Goal: Task Accomplishment & Management: Use online tool/utility

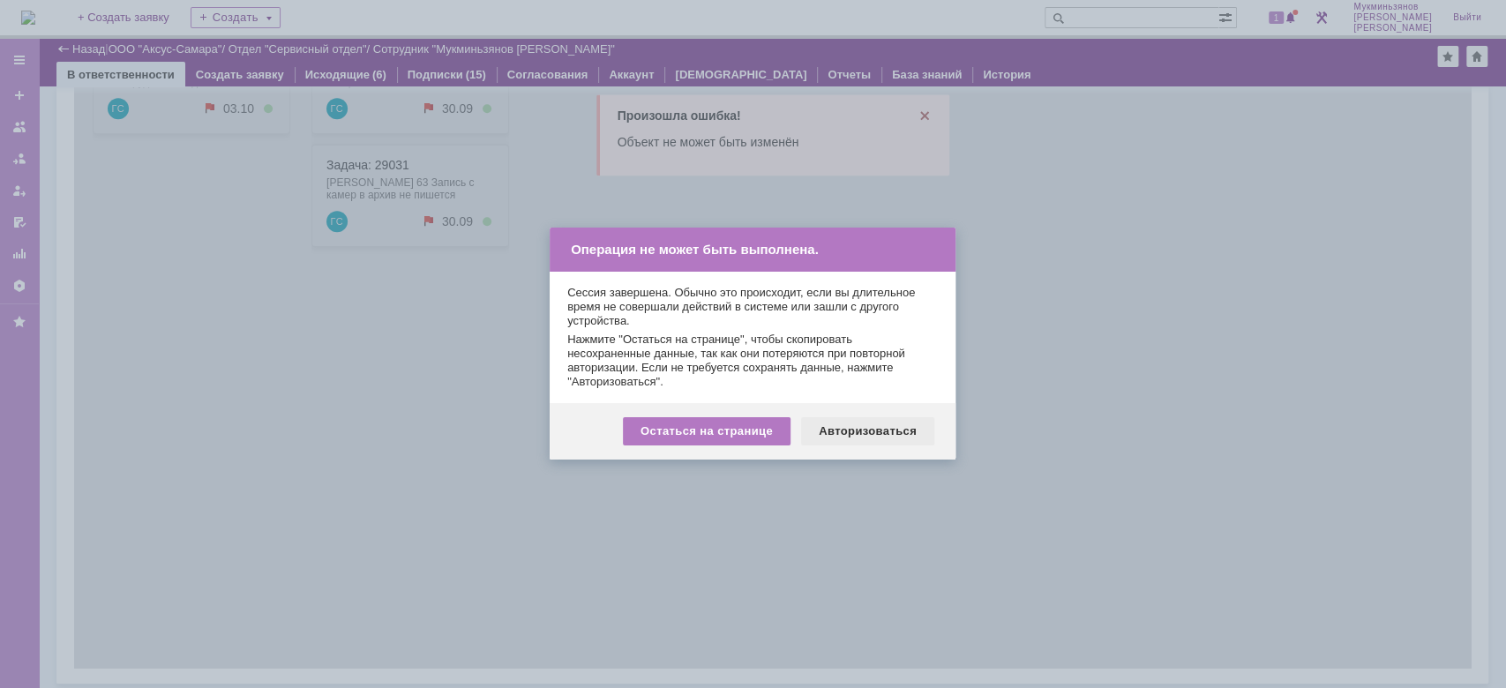
click at [860, 444] on div "Авторизоваться" at bounding box center [867, 431] width 133 height 28
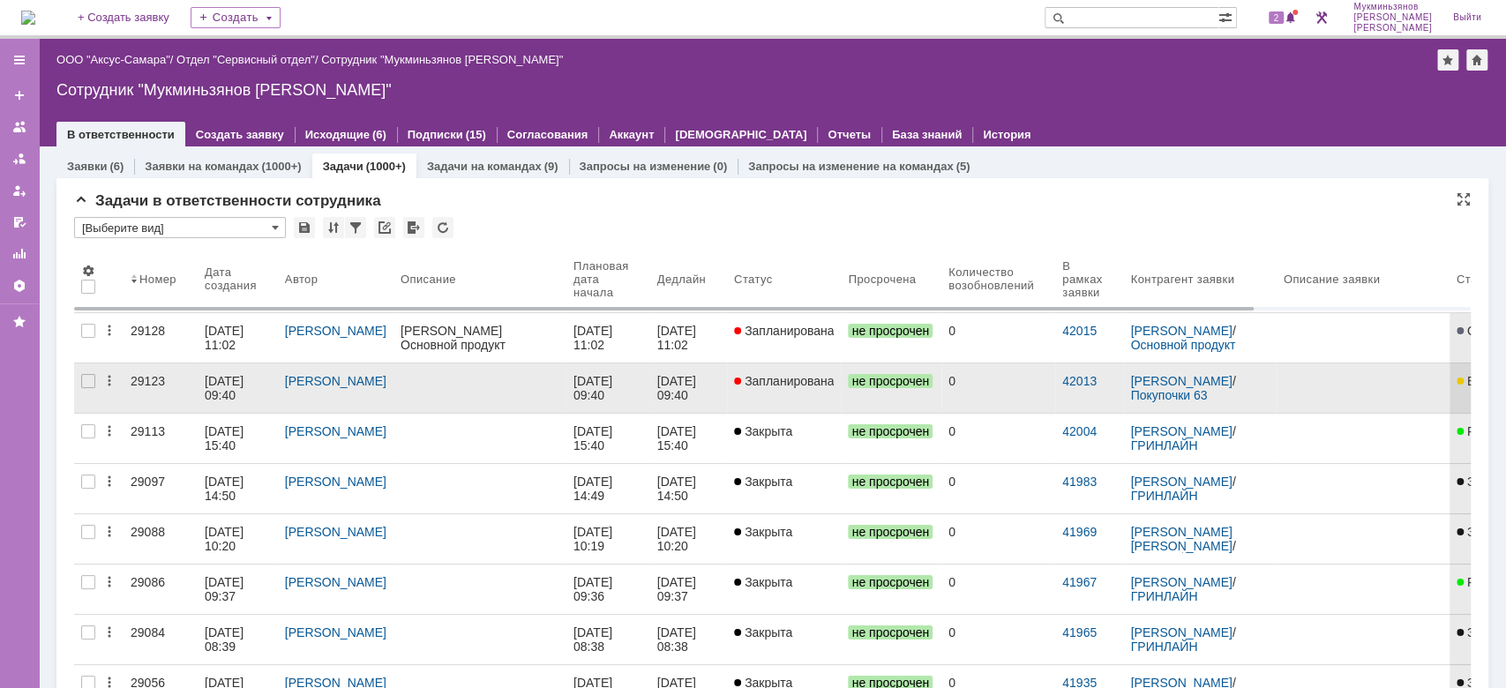
click at [736, 379] on div at bounding box center [739, 381] width 11 height 14
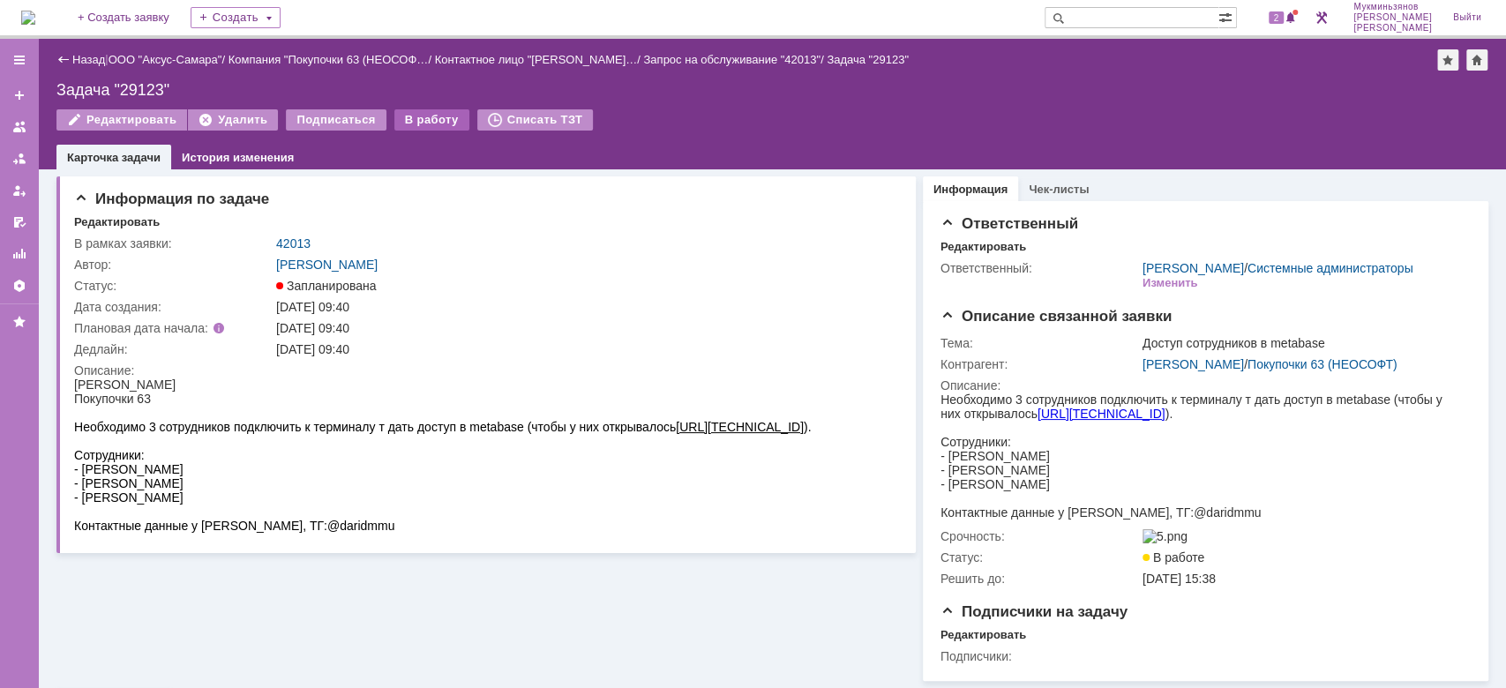
click at [421, 122] on div "В работу" at bounding box center [431, 119] width 75 height 21
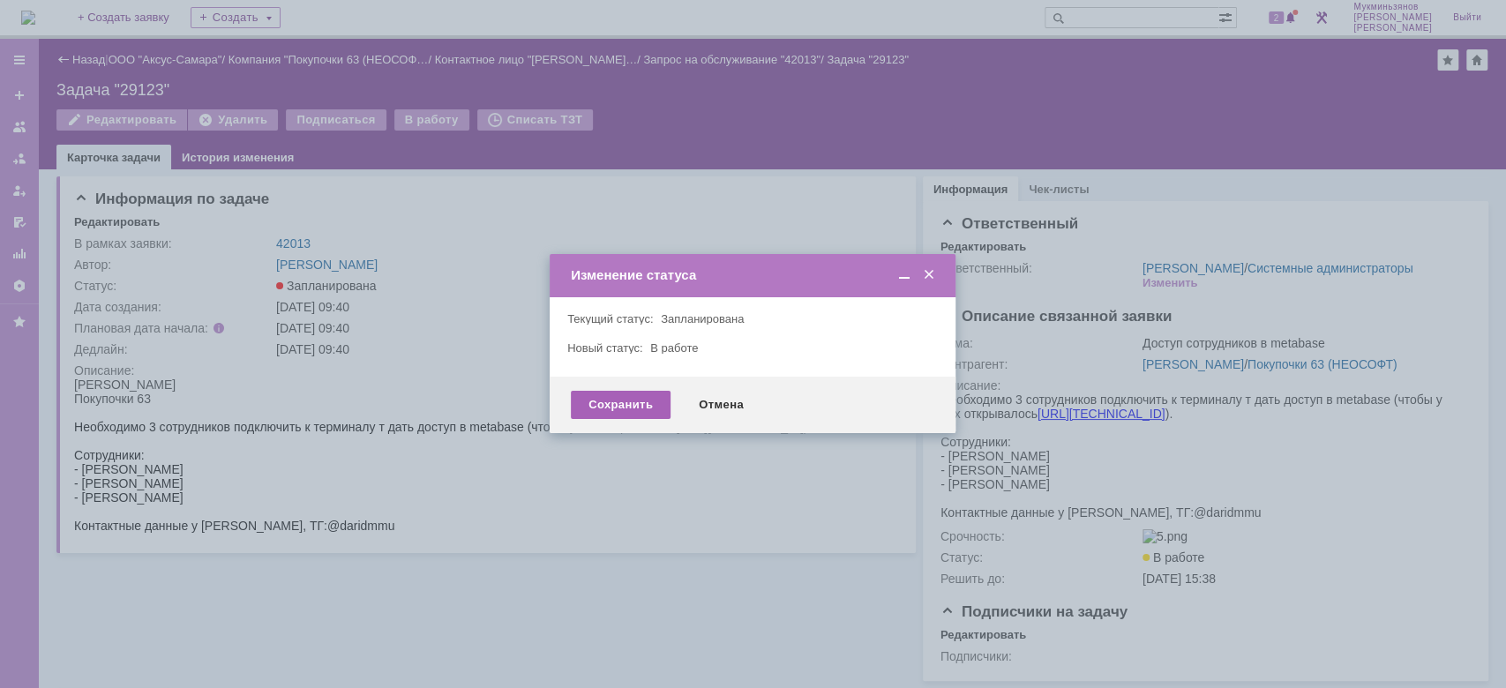
click at [603, 392] on div "Сохранить" at bounding box center [621, 405] width 100 height 28
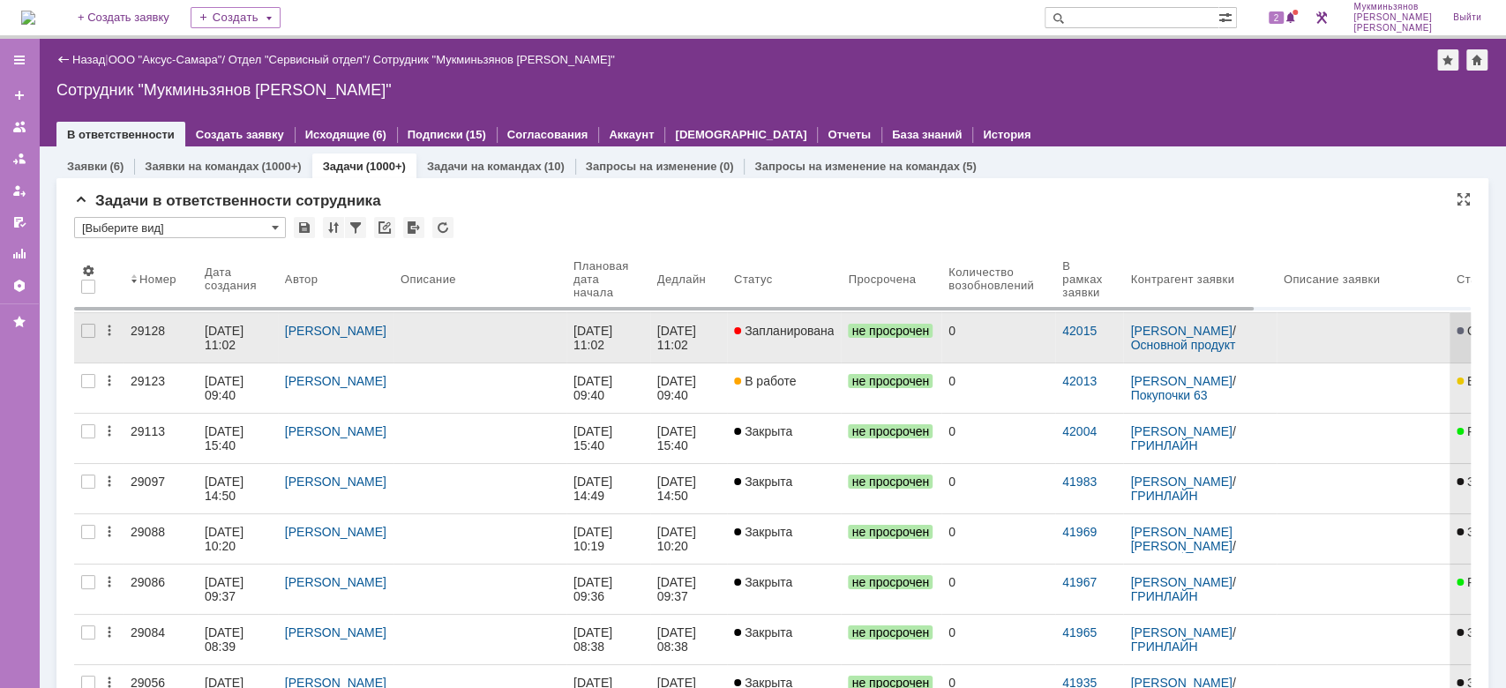
click at [578, 321] on link "26.09.2025 11:02" at bounding box center [609, 337] width 84 height 49
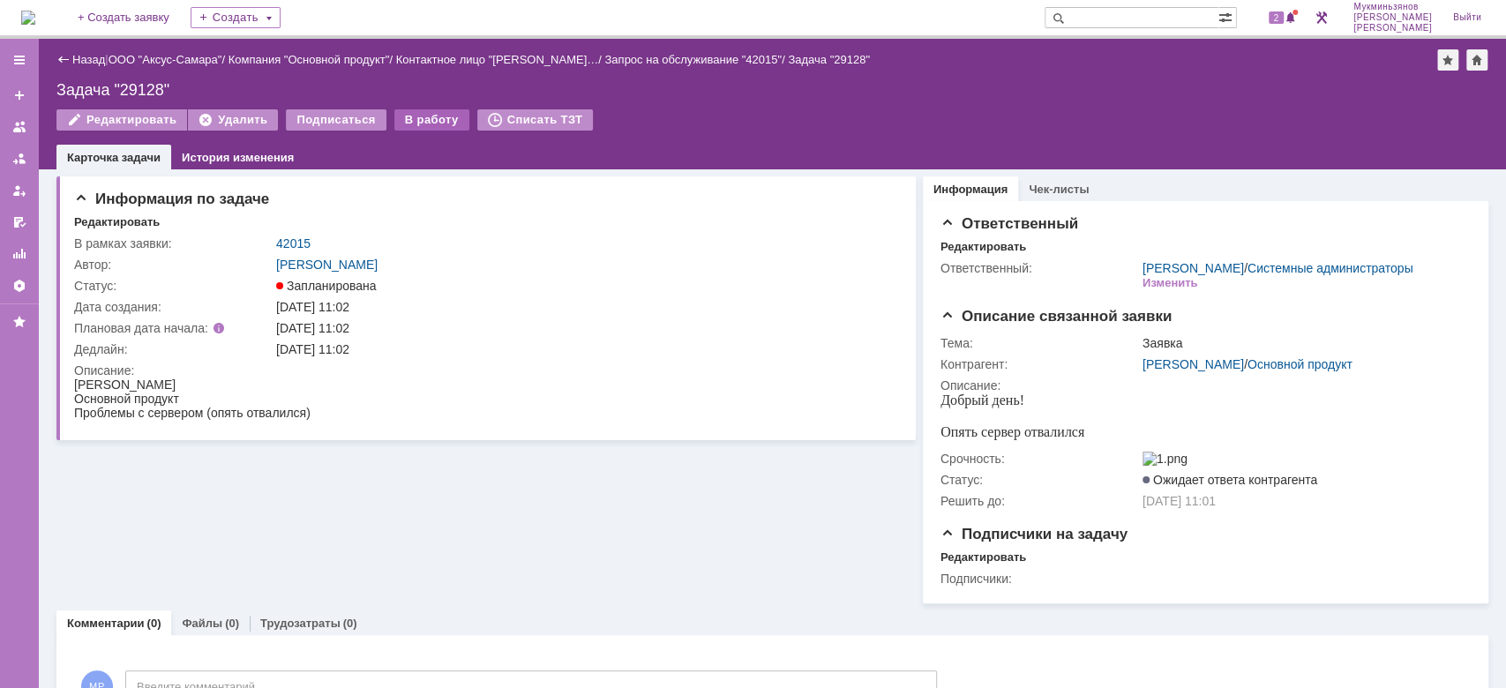
click at [409, 118] on div "В работу" at bounding box center [431, 119] width 75 height 21
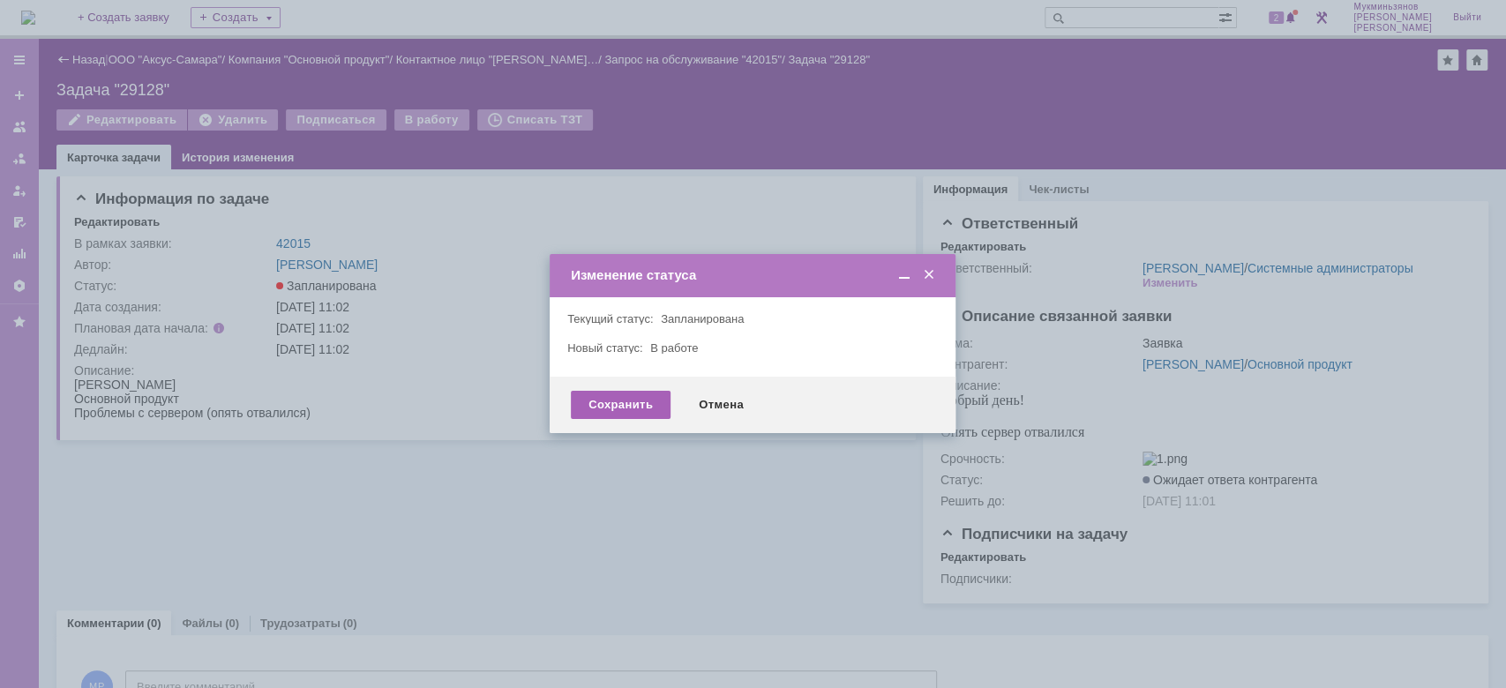
click at [595, 401] on div "Сохранить" at bounding box center [621, 405] width 100 height 28
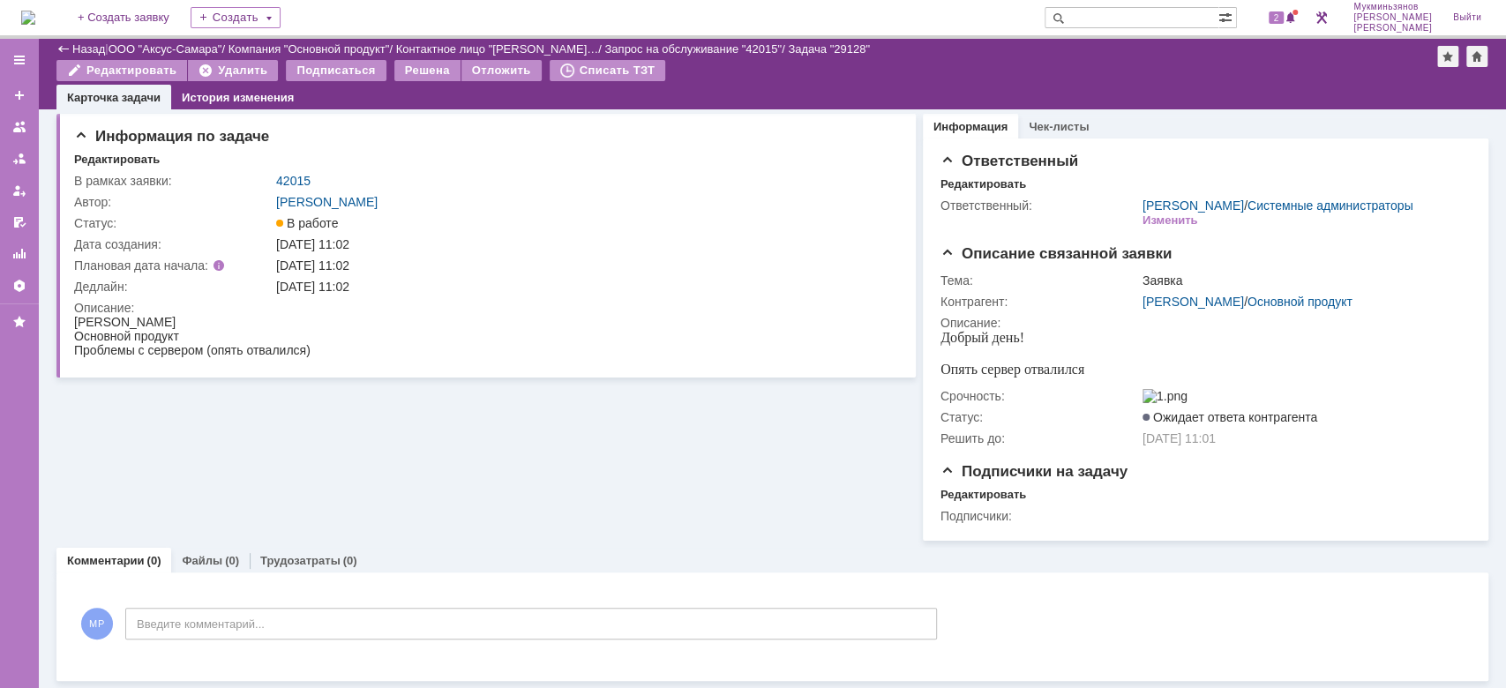
scroll to position [22, 0]
click at [1153, 291] on td "Вязникова Юлия / Основной продукт" at bounding box center [1302, 301] width 327 height 21
click at [1156, 295] on link "Вязникова Юлия" at bounding box center [1193, 302] width 101 height 14
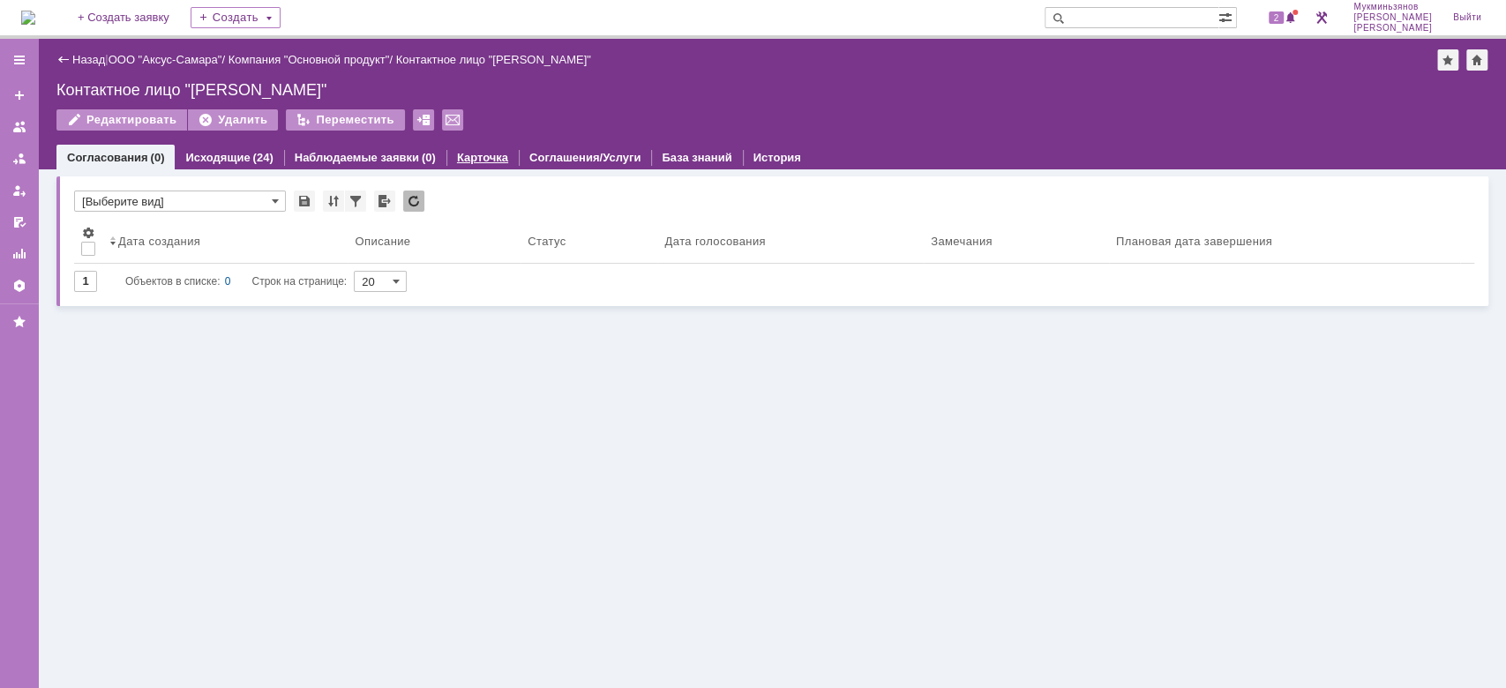
click at [480, 151] on link "Карточка" at bounding box center [482, 157] width 51 height 13
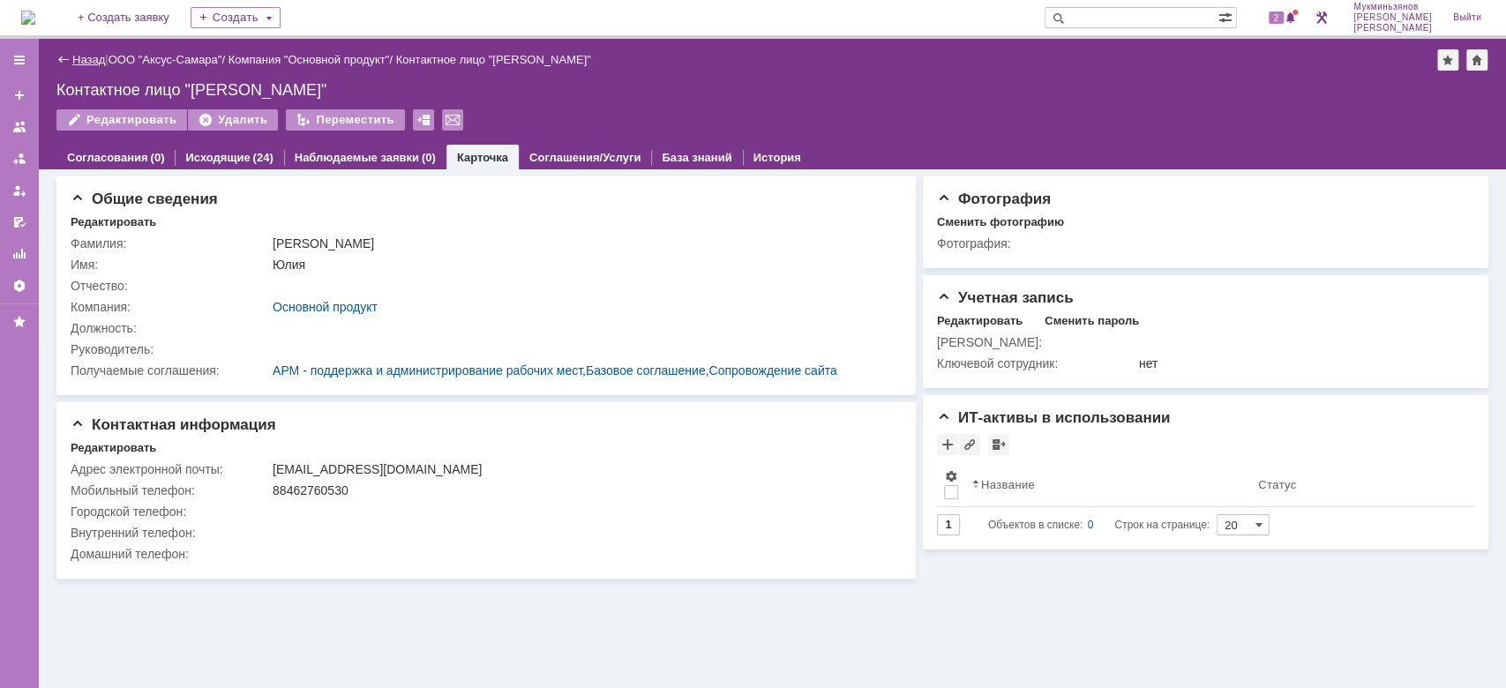
click at [89, 59] on link "Назад" at bounding box center [88, 59] width 33 height 13
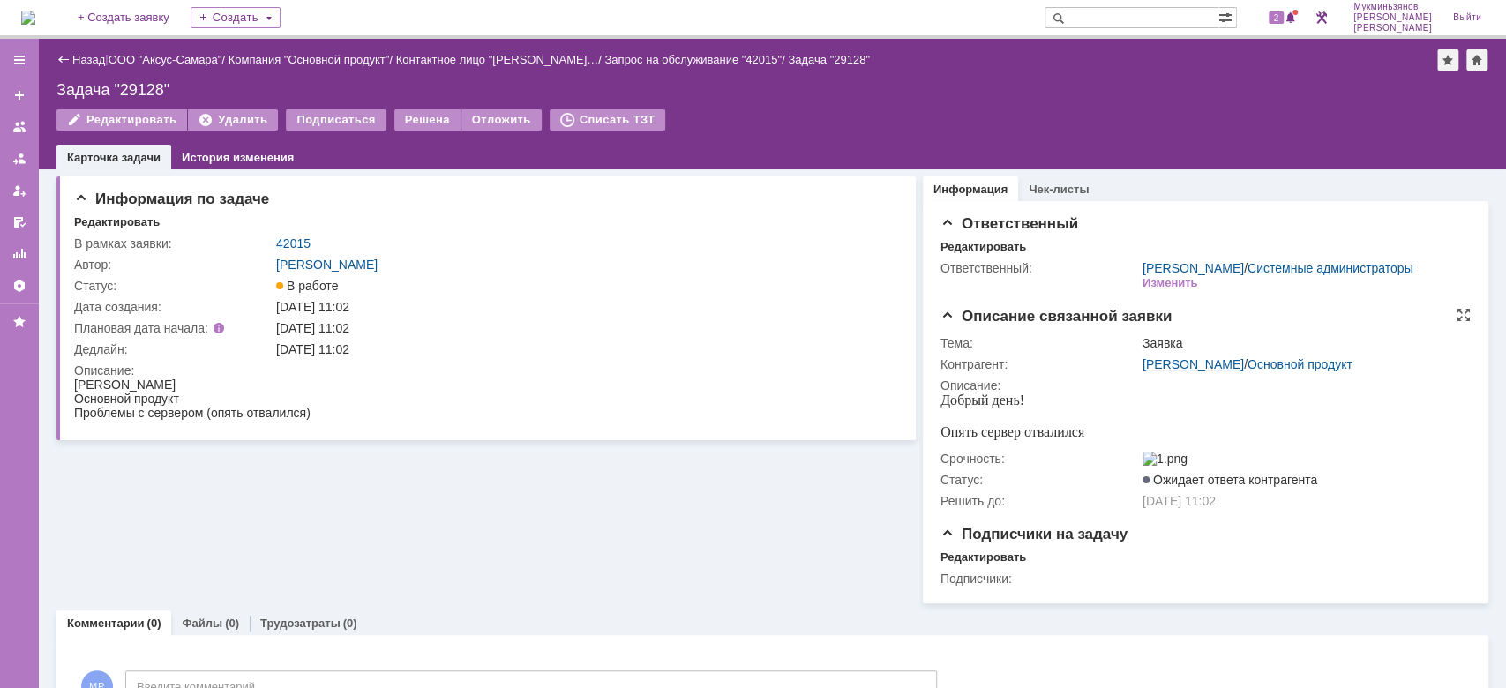
click at [1199, 372] on link "Вязникова Юлия" at bounding box center [1193, 364] width 101 height 14
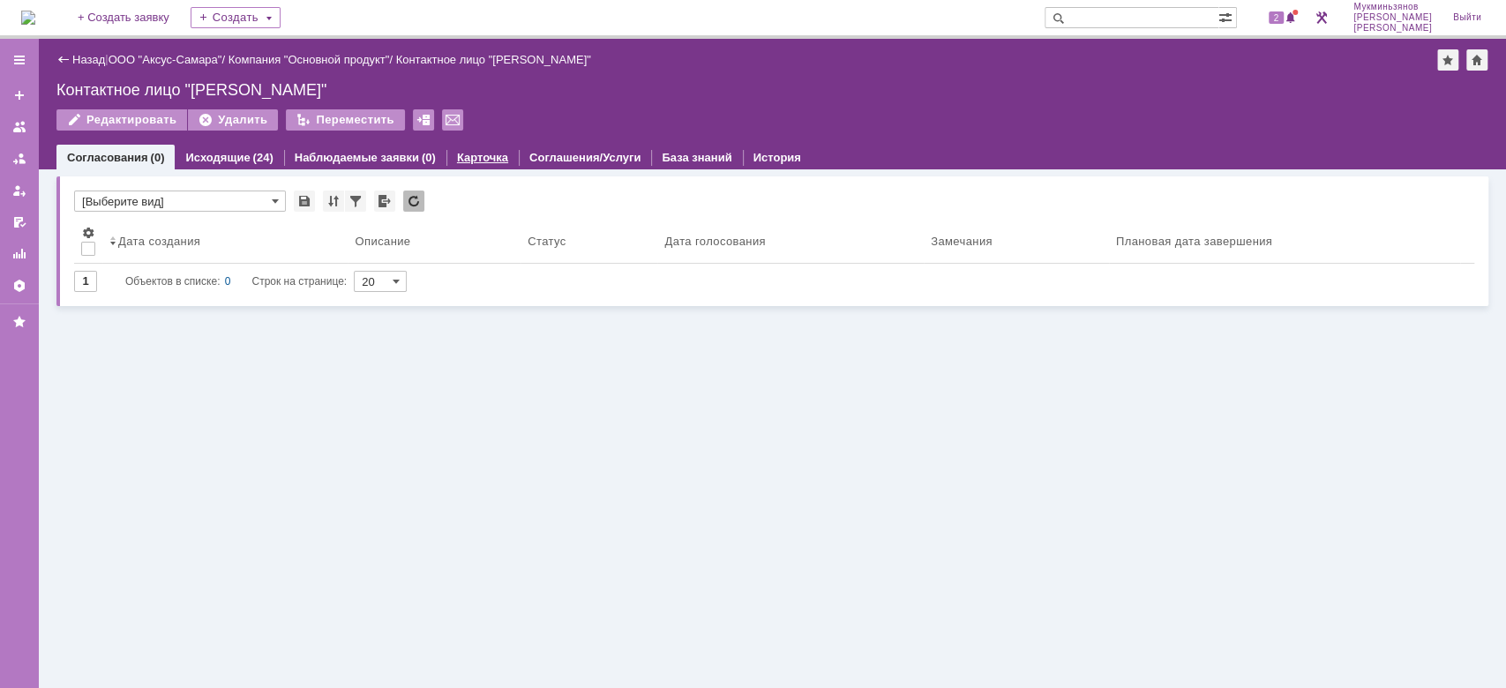
click at [457, 157] on link "Карточка" at bounding box center [482, 157] width 51 height 13
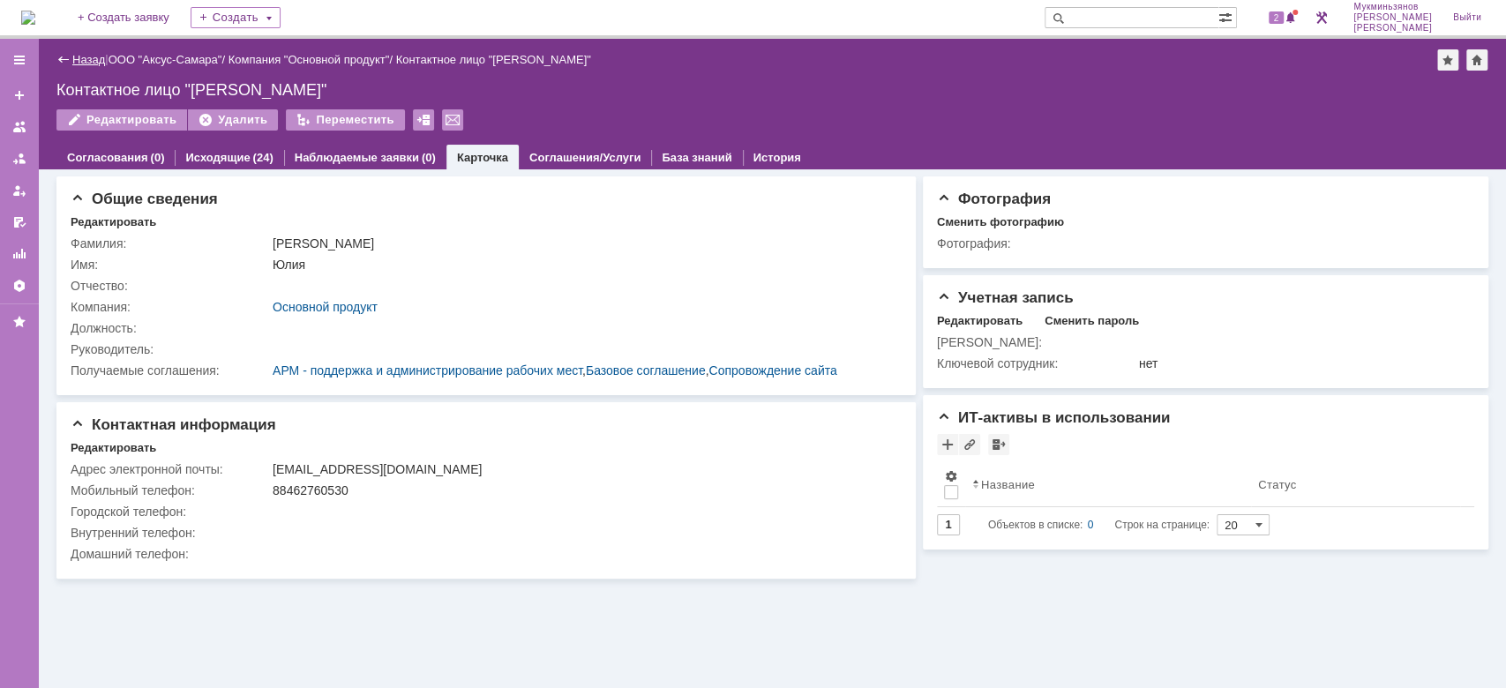
click at [80, 55] on link "Назад" at bounding box center [88, 59] width 33 height 13
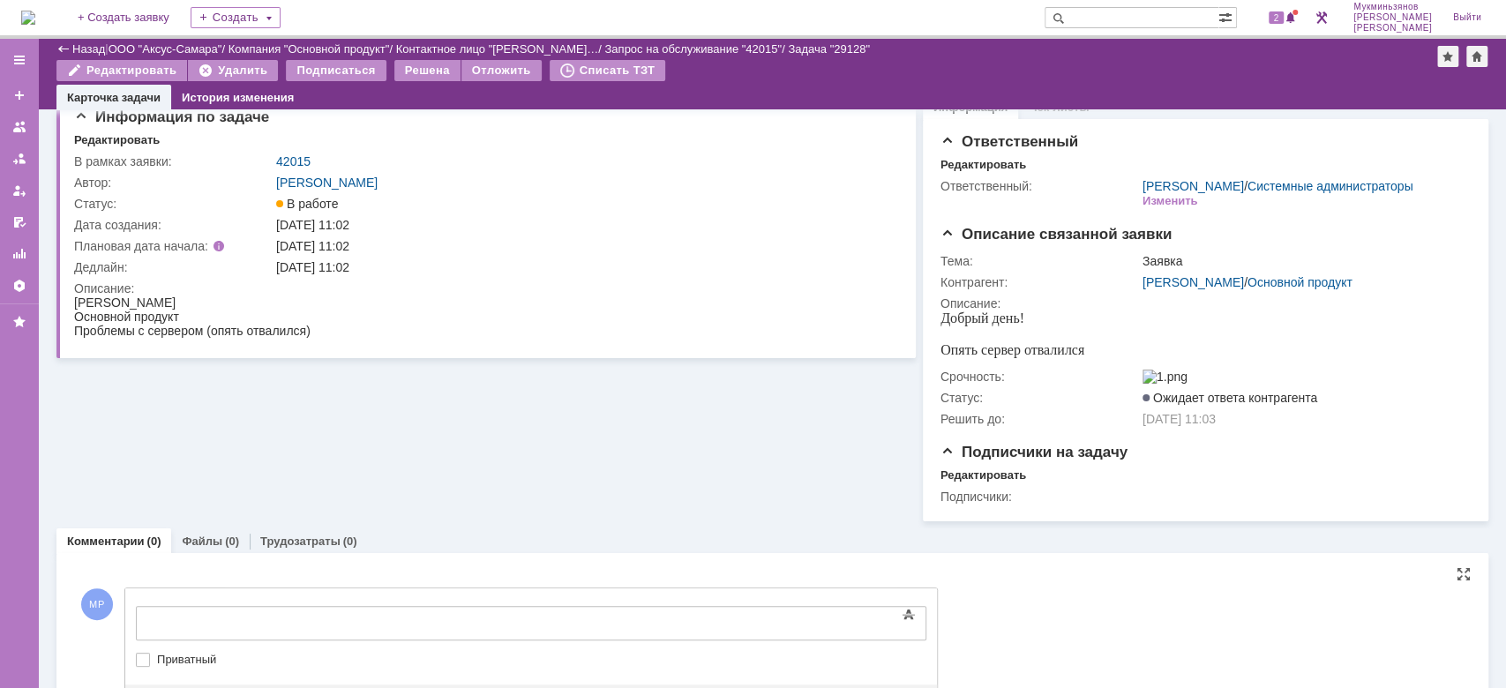
drag, startPoint x: 529, startPoint y: 1225, endPoint x: 400, endPoint y: 611, distance: 627.6
click at [400, 611] on body at bounding box center [279, 622] width 265 height 30
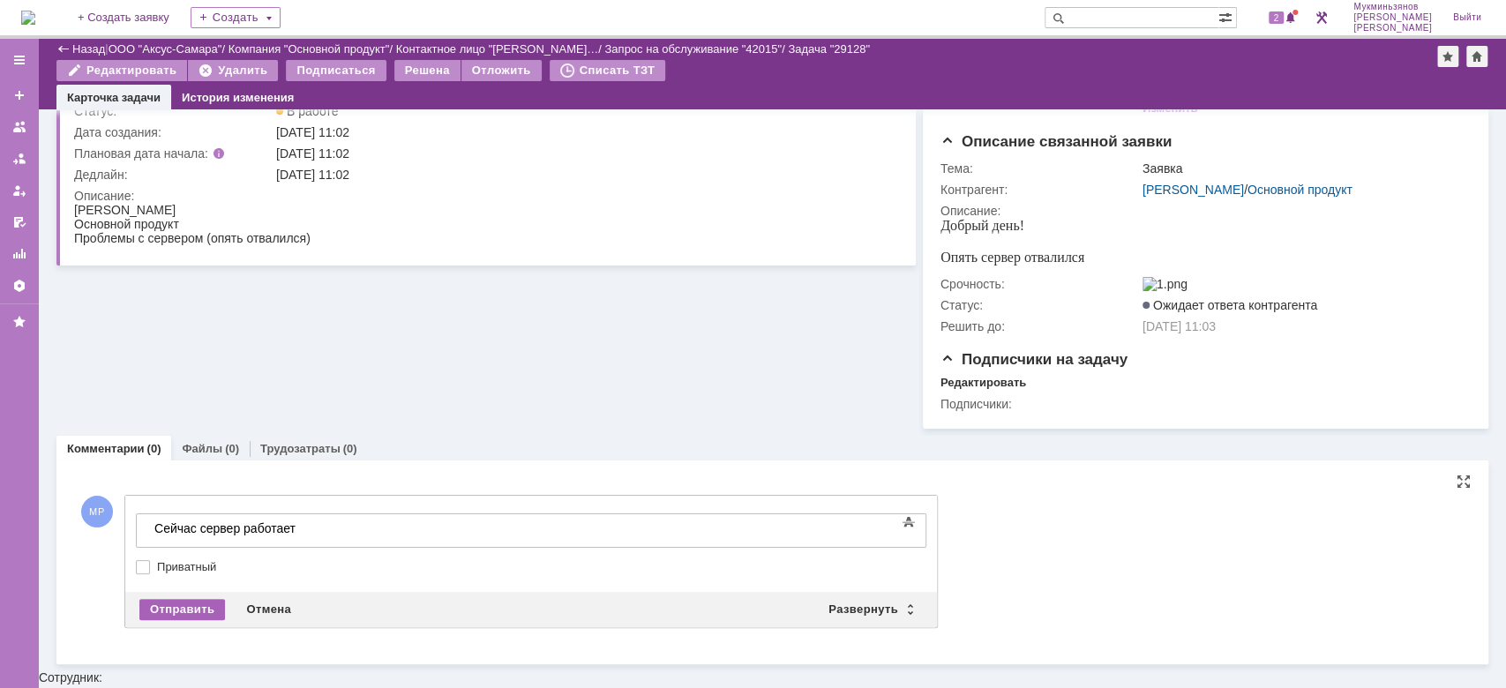
click at [209, 619] on div "Отправить" at bounding box center [182, 609] width 86 height 21
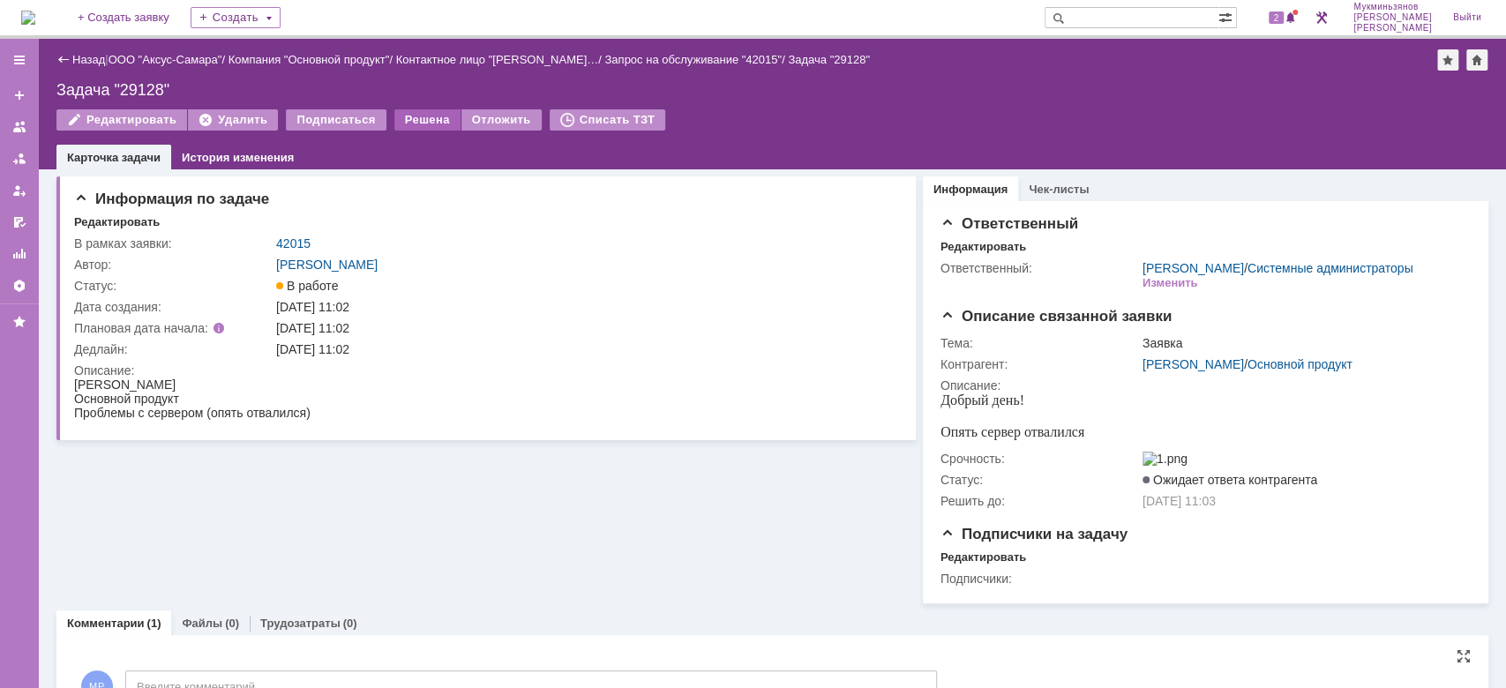
click at [431, 130] on div "Решена" at bounding box center [427, 119] width 66 height 21
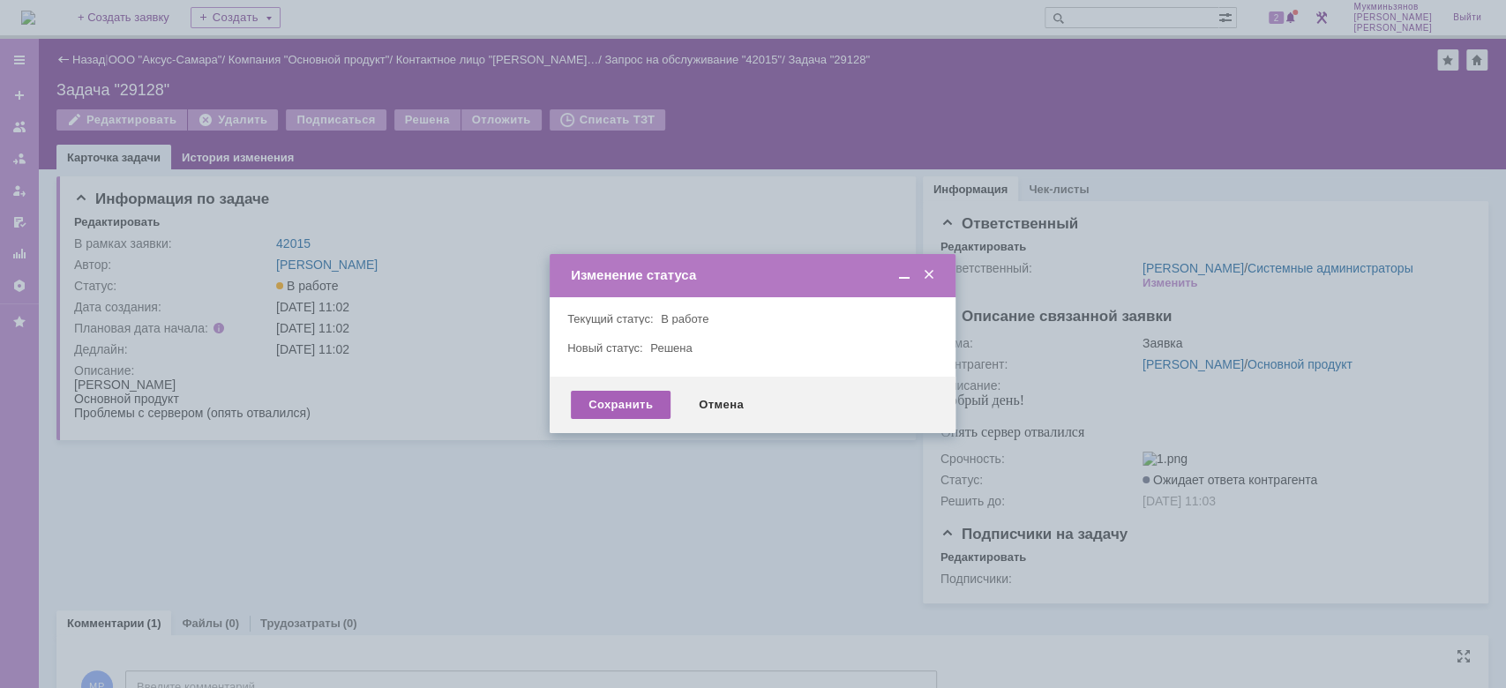
click at [635, 406] on div "Сохранить" at bounding box center [621, 405] width 100 height 28
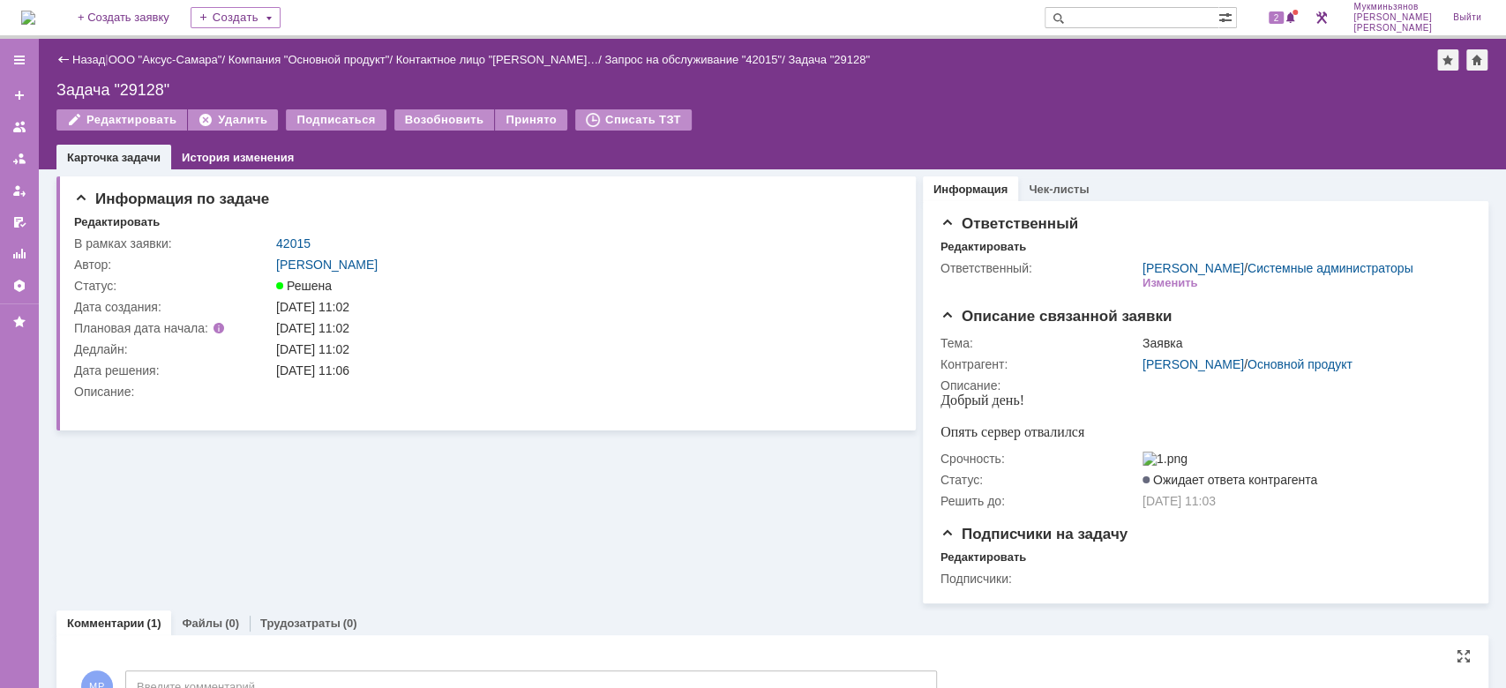
click at [35, 25] on img at bounding box center [28, 18] width 14 height 14
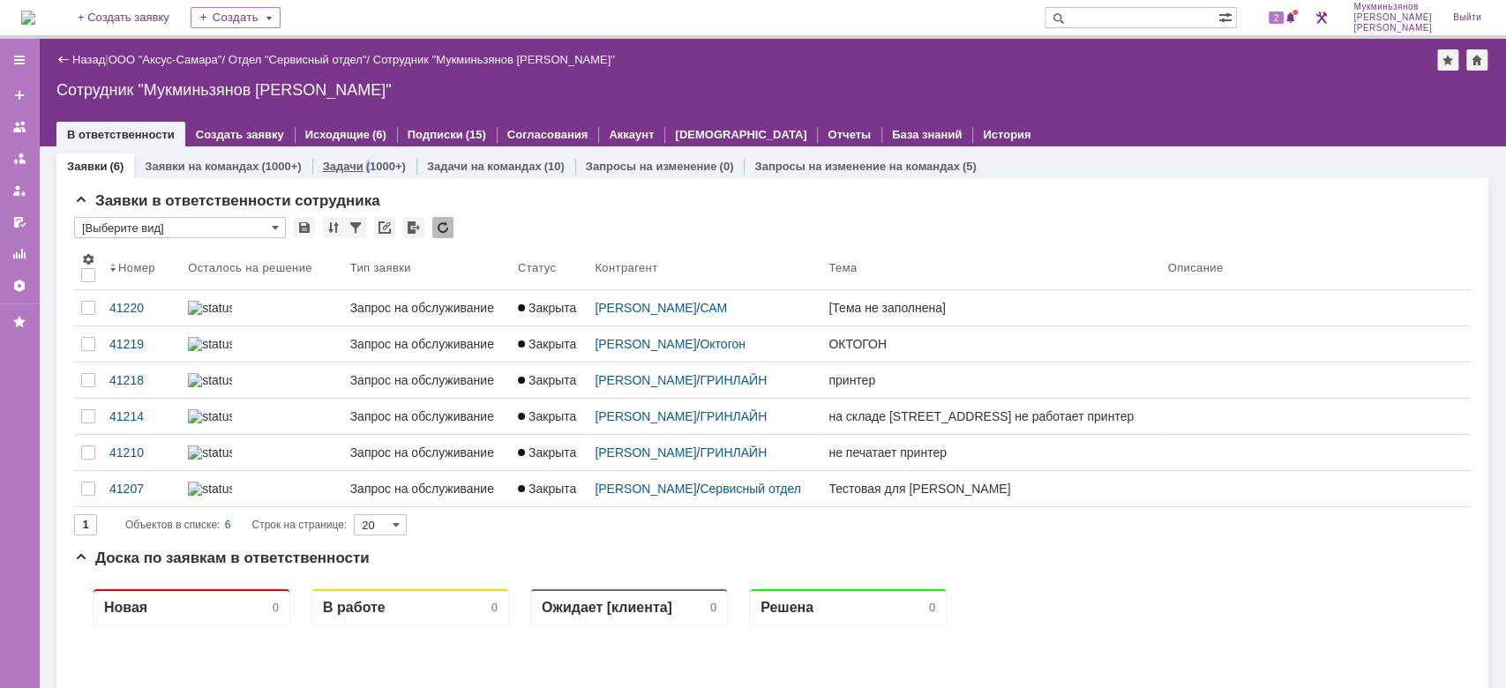
drag, startPoint x: 364, startPoint y: 159, endPoint x: 353, endPoint y: 161, distance: 11.6
click at [357, 161] on div "Задачи (1000+)" at bounding box center [364, 166] width 83 height 11
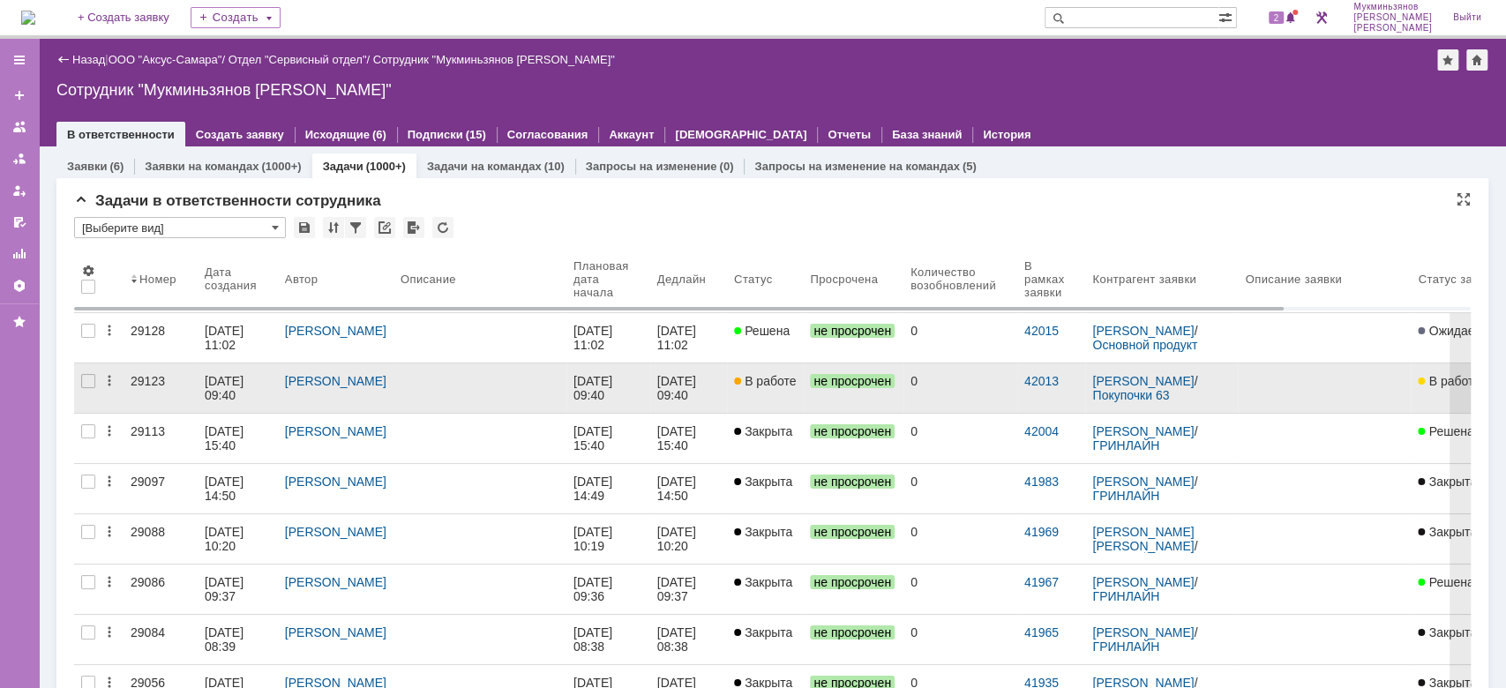
click at [616, 380] on div "26.09.2025 09:40" at bounding box center [595, 388] width 42 height 28
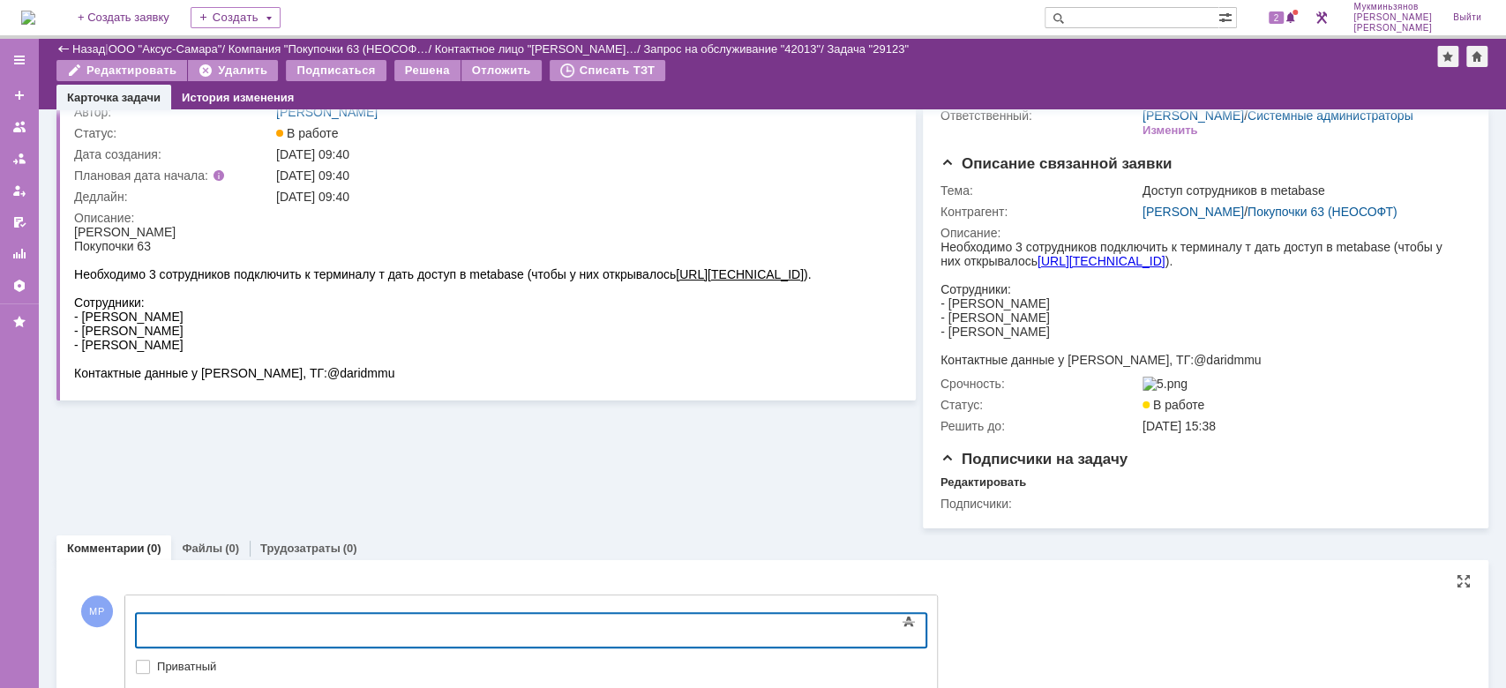
click at [405, 624] on div at bounding box center [279, 628] width 251 height 14
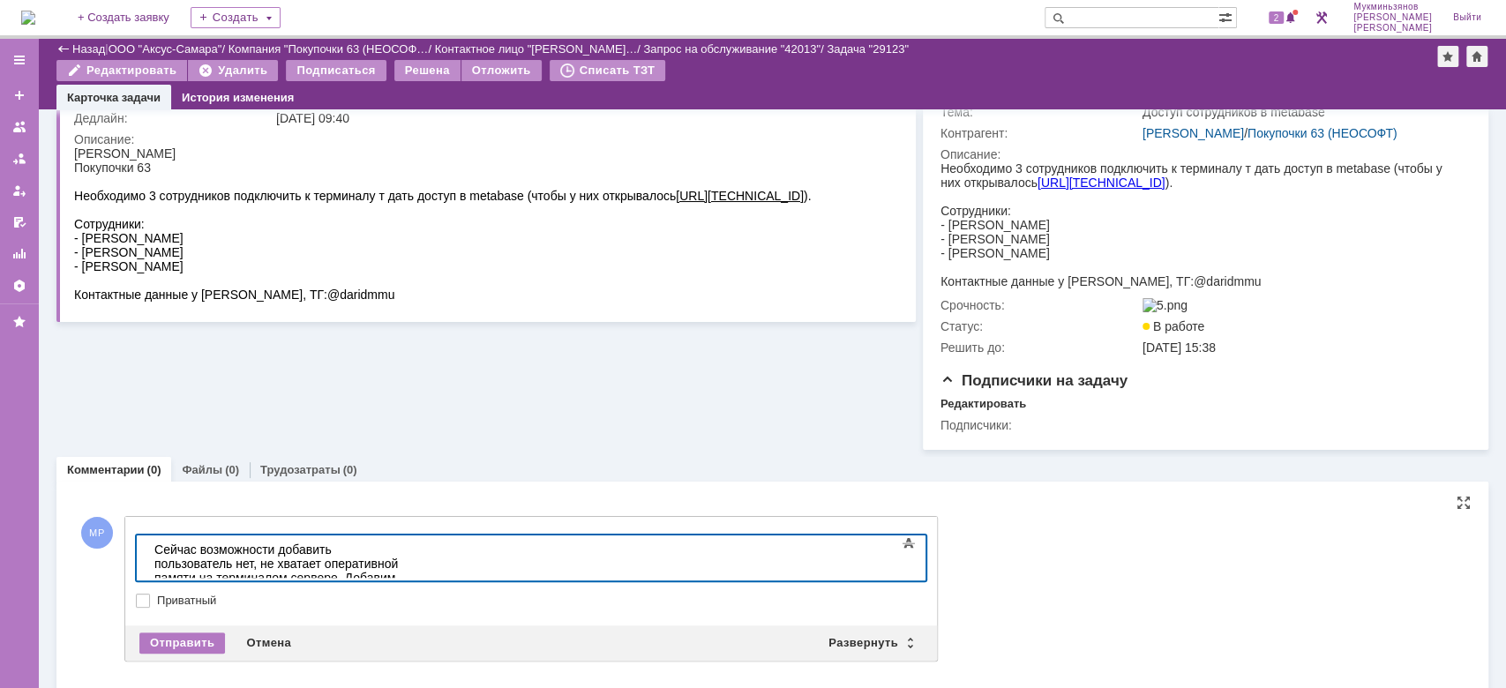
scroll to position [205, 0]
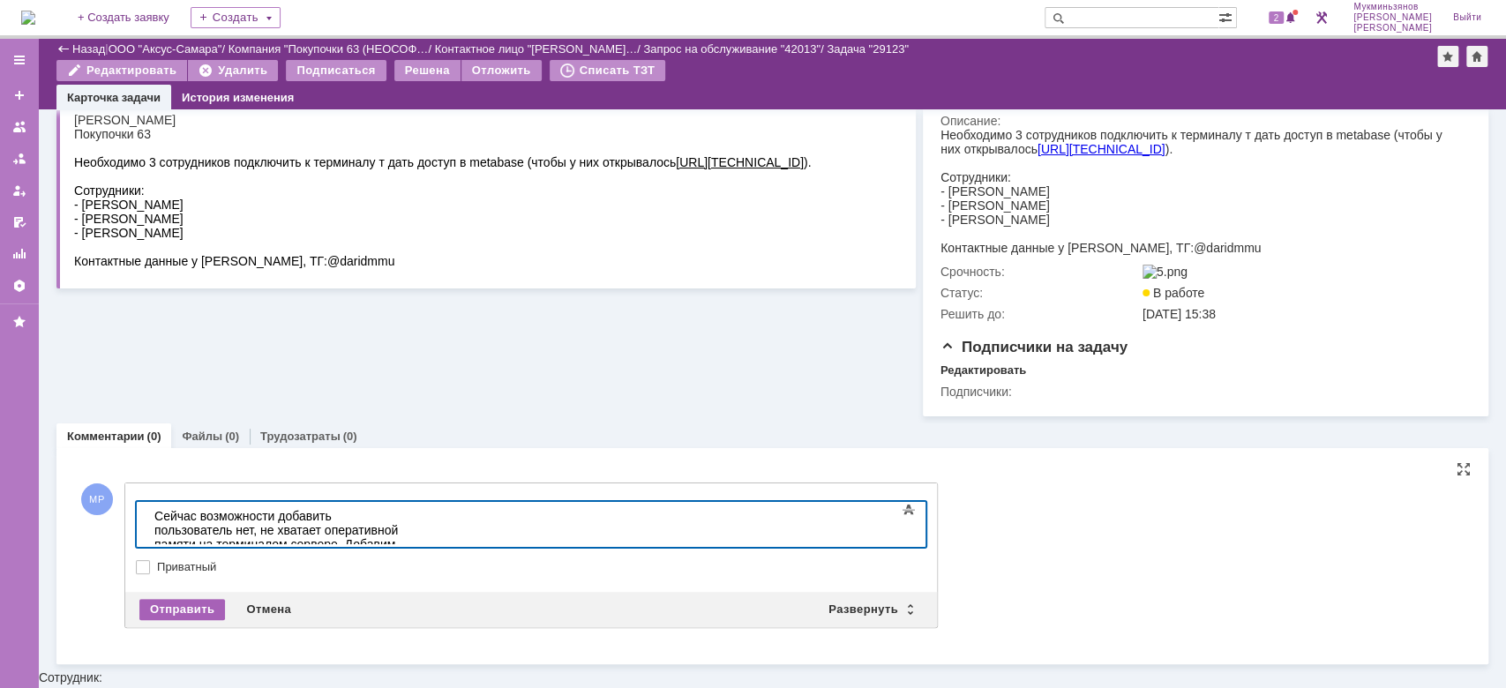
click at [199, 620] on div "Отправить" at bounding box center [182, 609] width 86 height 21
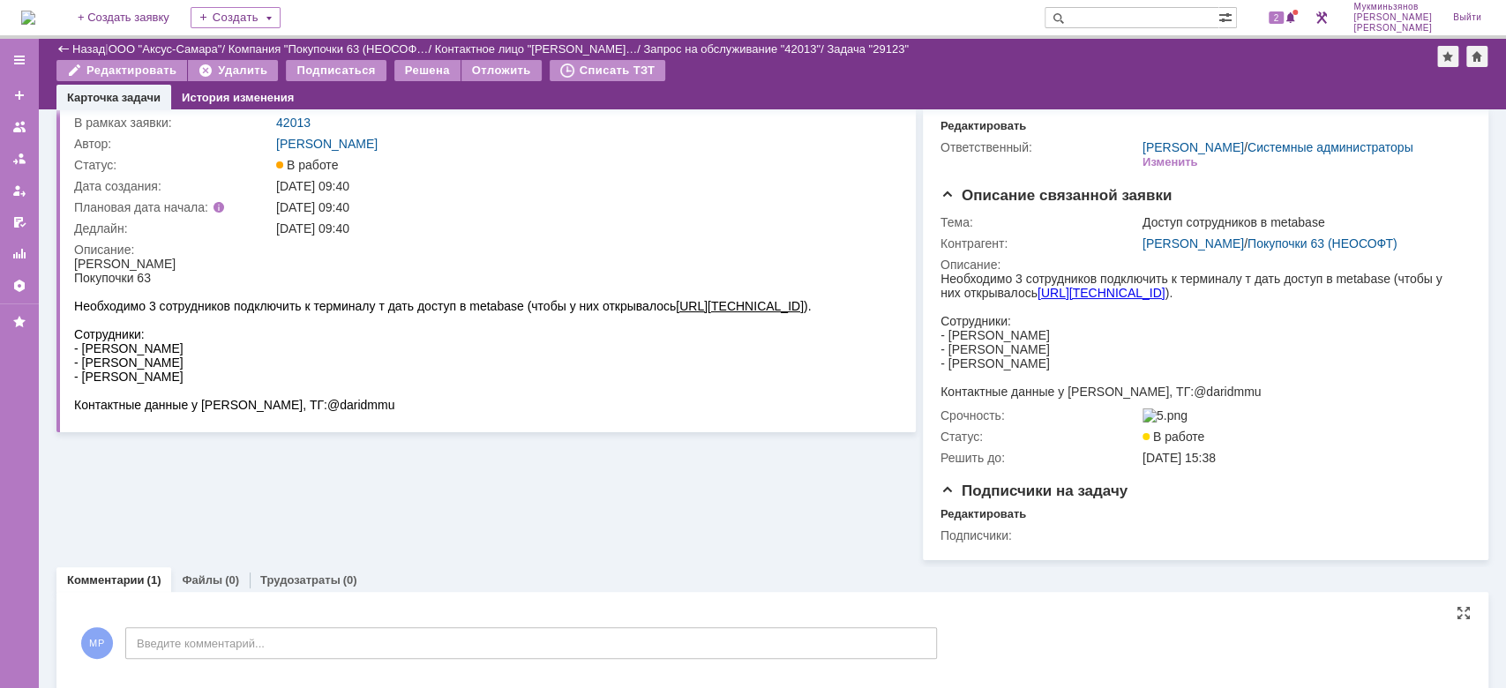
scroll to position [0, 0]
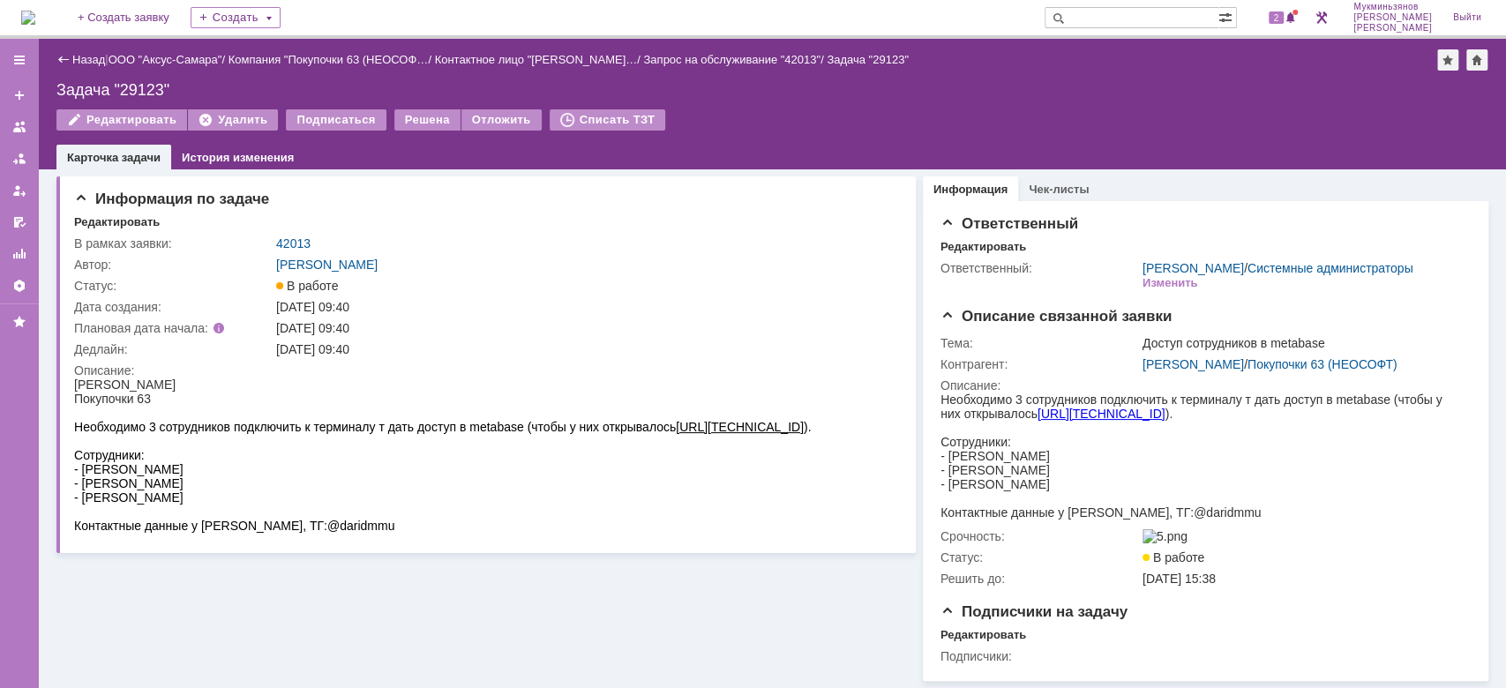
click at [35, 25] on img at bounding box center [28, 18] width 14 height 14
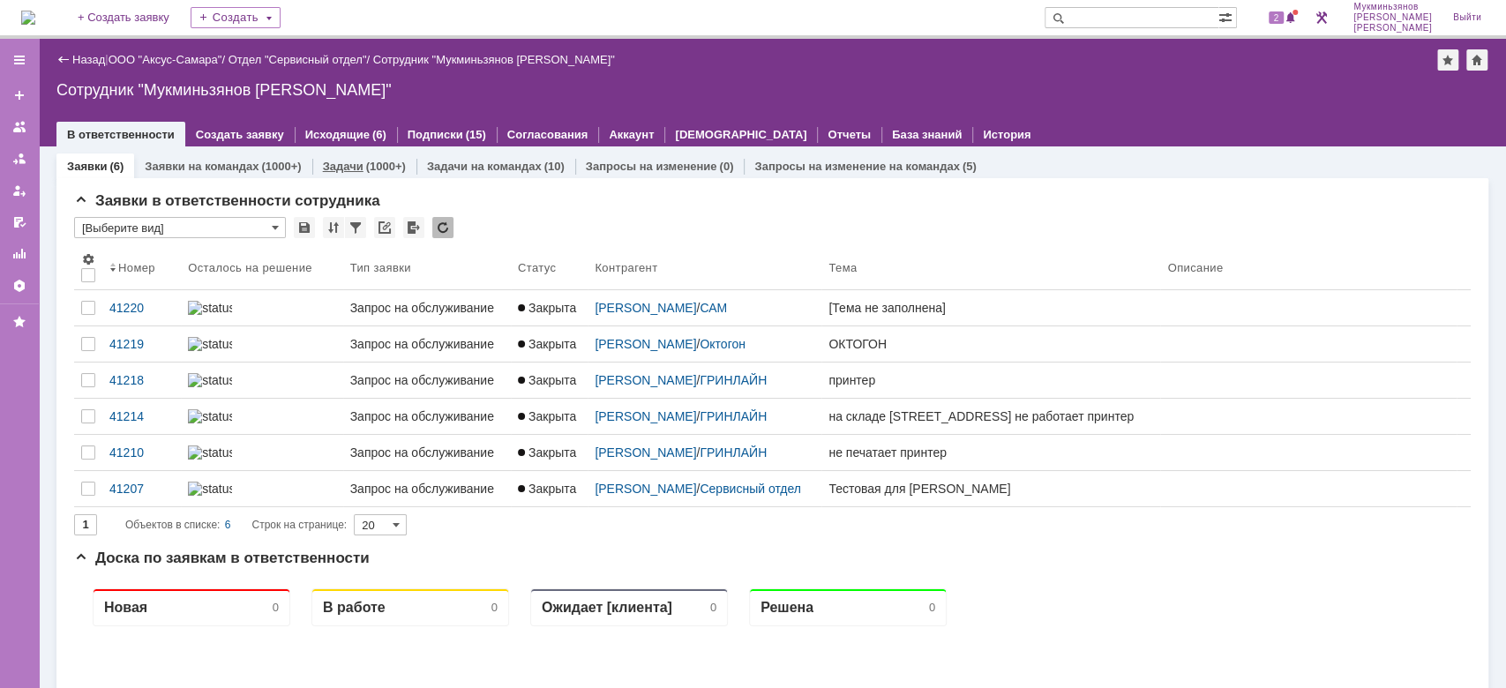
click at [357, 166] on link "Задачи" at bounding box center [343, 166] width 41 height 13
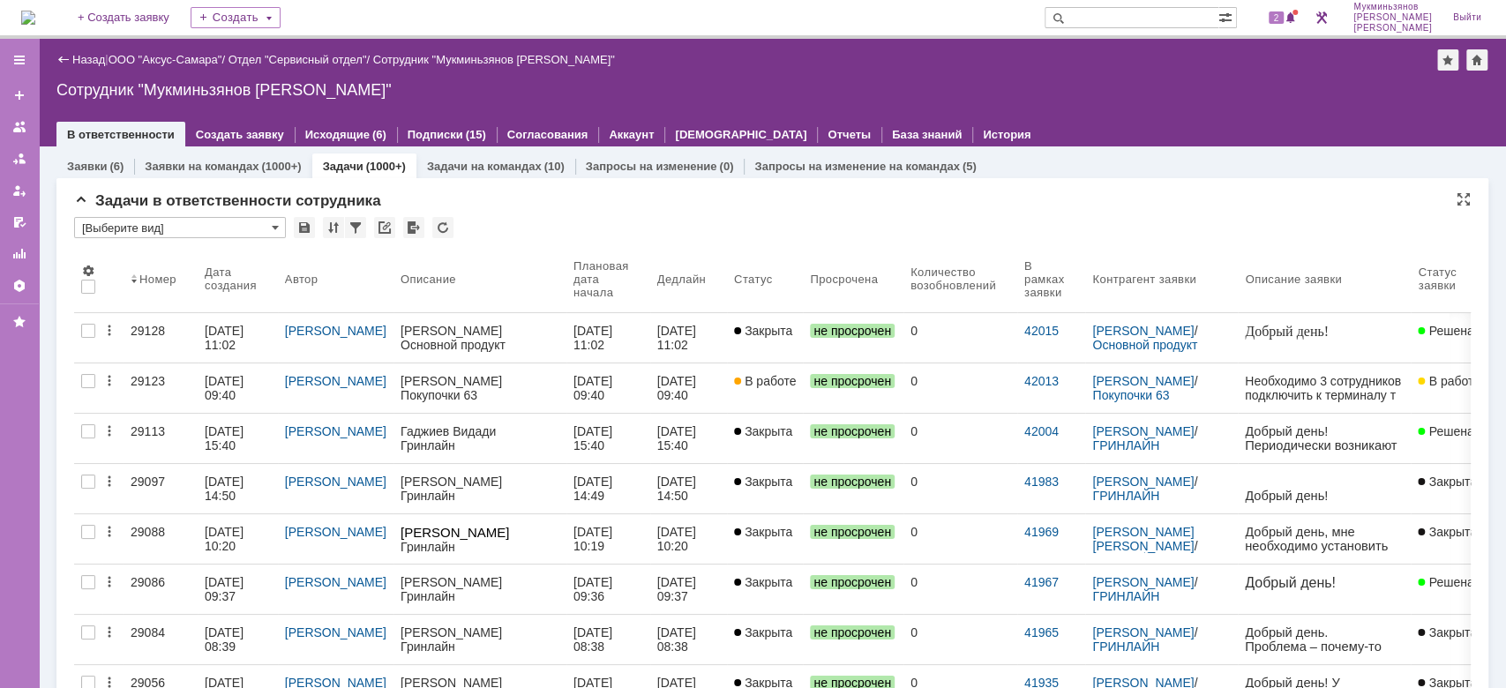
click at [1120, 201] on div "Задачи в ответственности сотрудника" at bounding box center [772, 201] width 1397 height 18
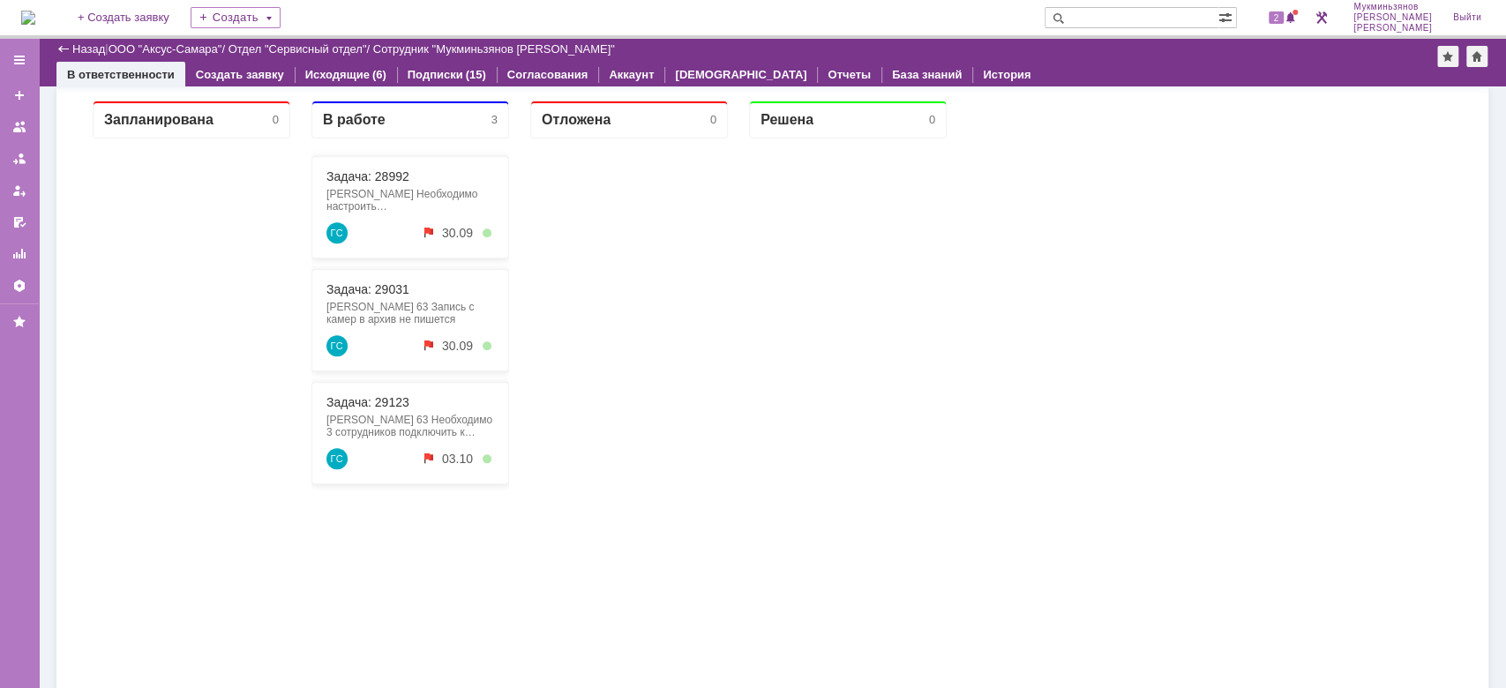
scroll to position [1130, 0]
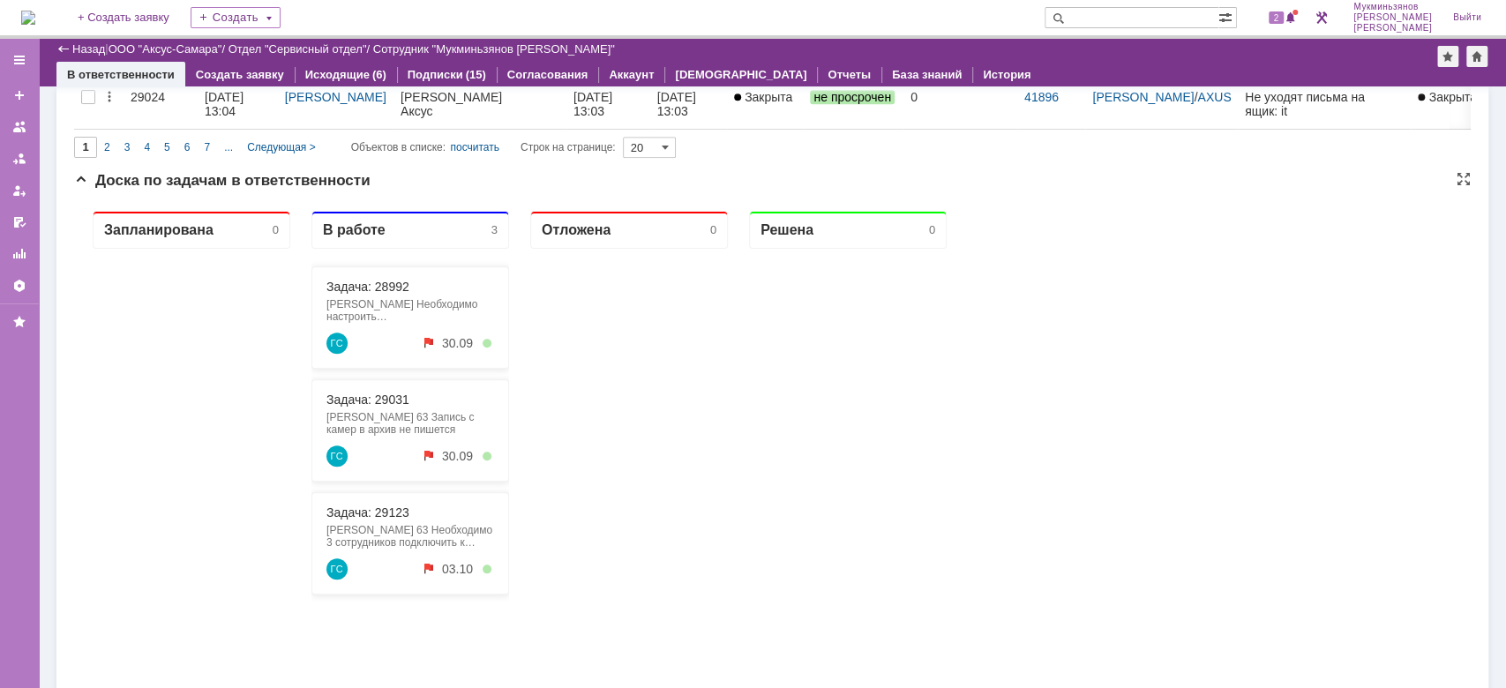
click at [384, 277] on div "Задача: 28992 Ростова Наталья Гринлайн Необходимо настроить эл.почту buh.total@…" at bounding box center [411, 318] width 198 height 102
click at [679, 510] on div at bounding box center [629, 569] width 198 height 640
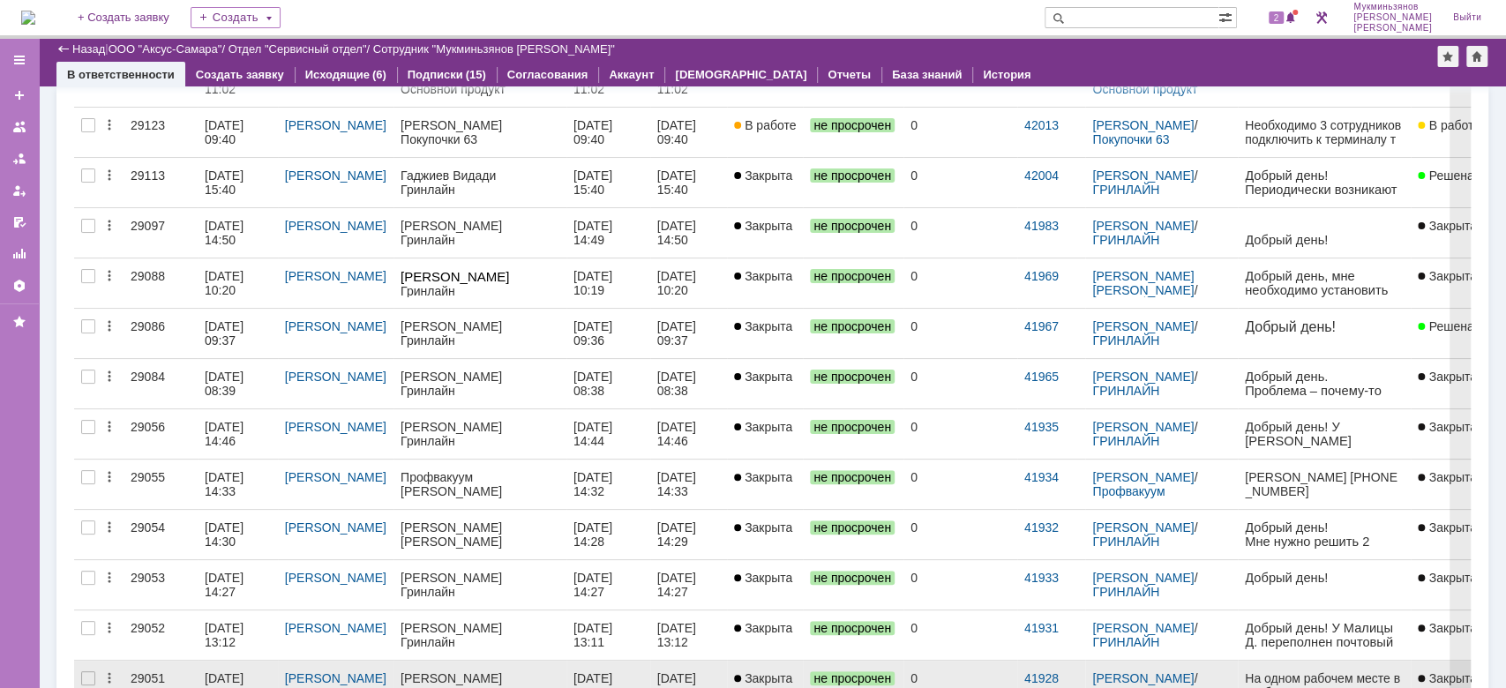
scroll to position [0, 0]
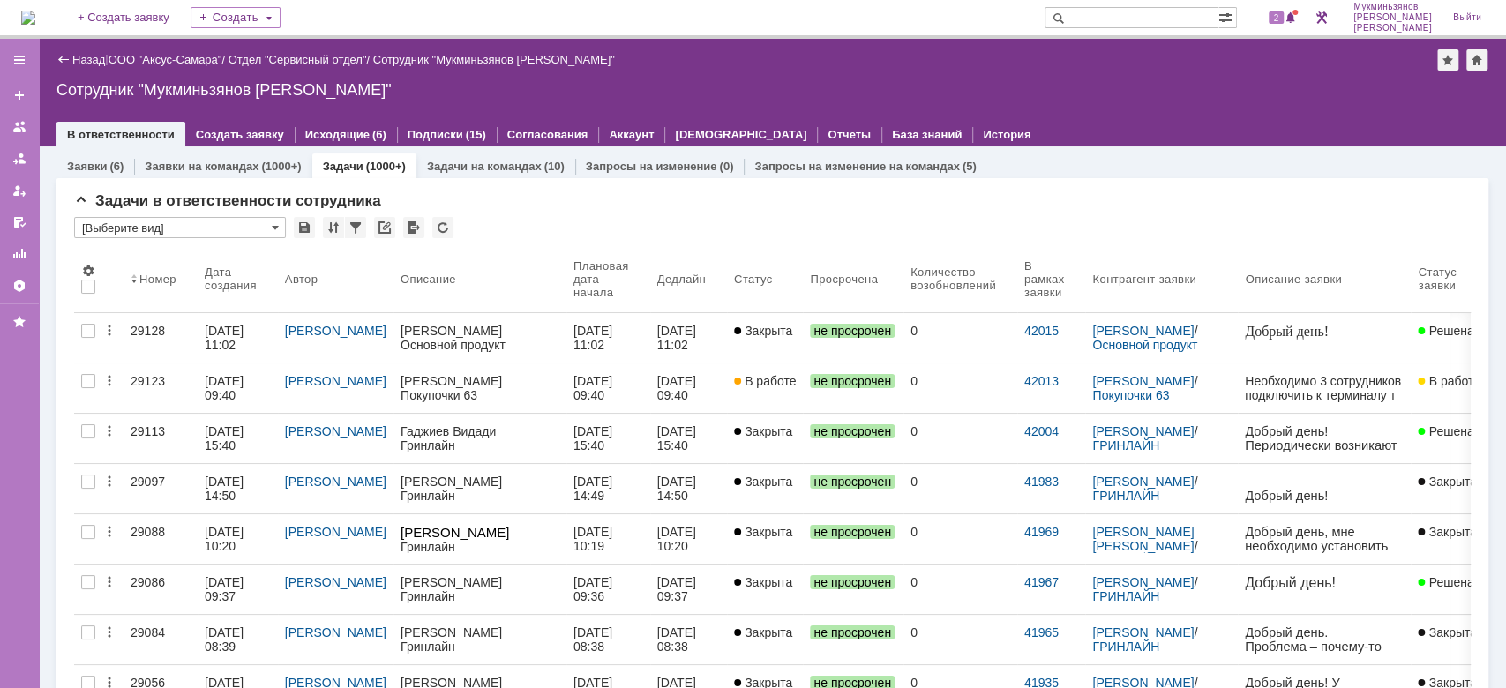
click at [1243, 123] on div "В ответственности Создать заявку Исходящие (6) Подписки (15) Согласования Аккау…" at bounding box center [772, 134] width 1432 height 25
